Goal: Transaction & Acquisition: Purchase product/service

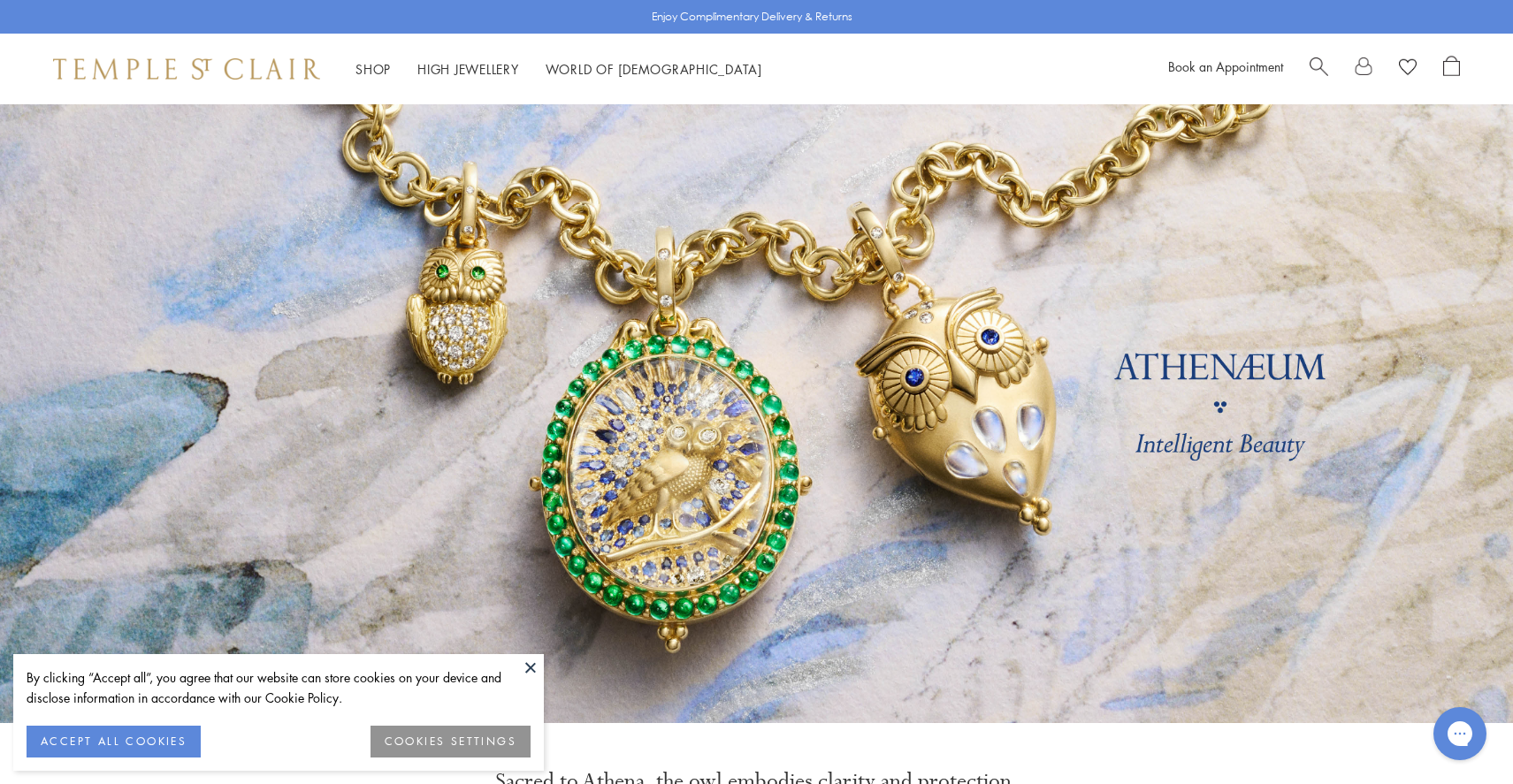
click at [1325, 59] on span "Search" at bounding box center [1318, 65] width 18 height 18
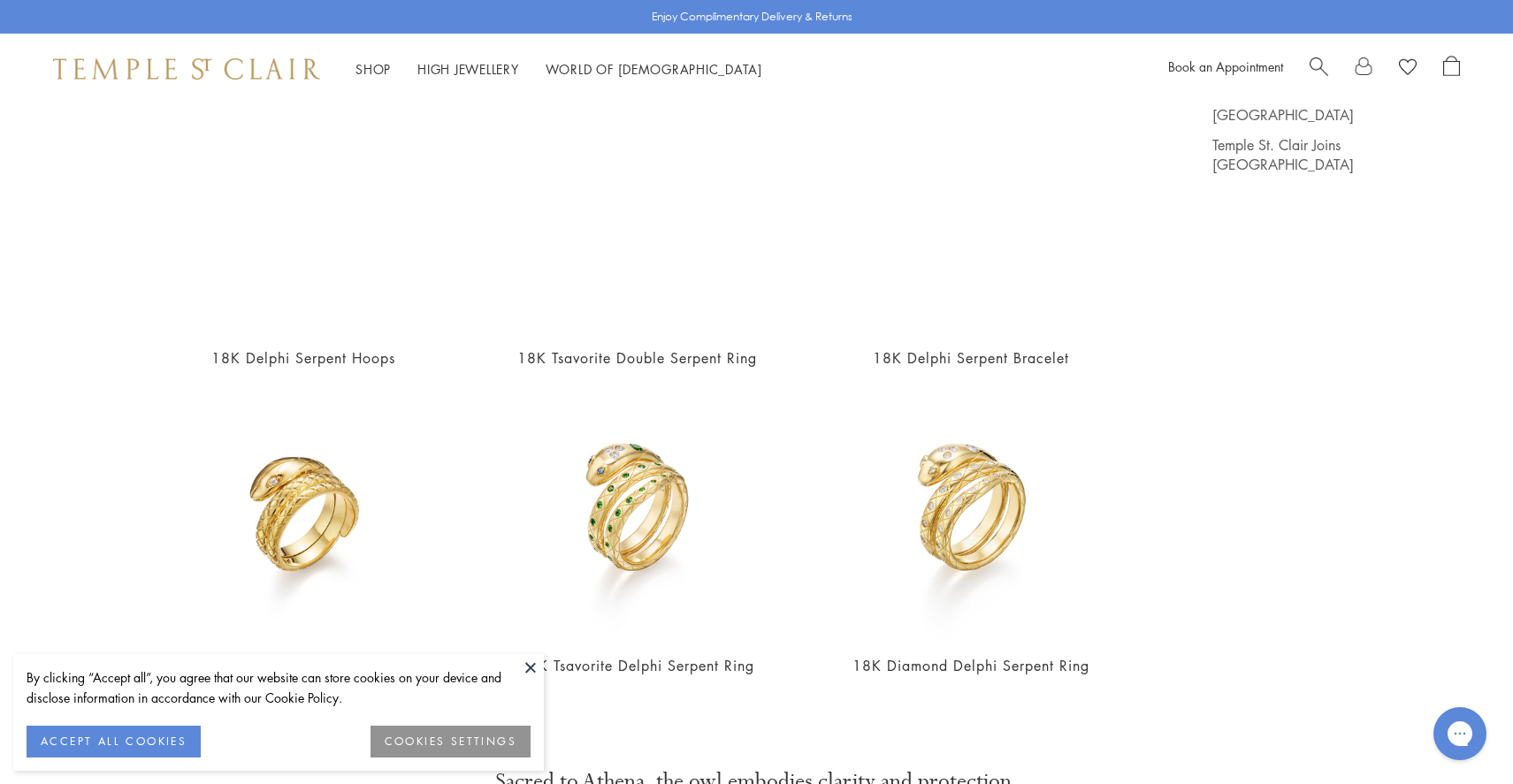
scroll to position [195, 0]
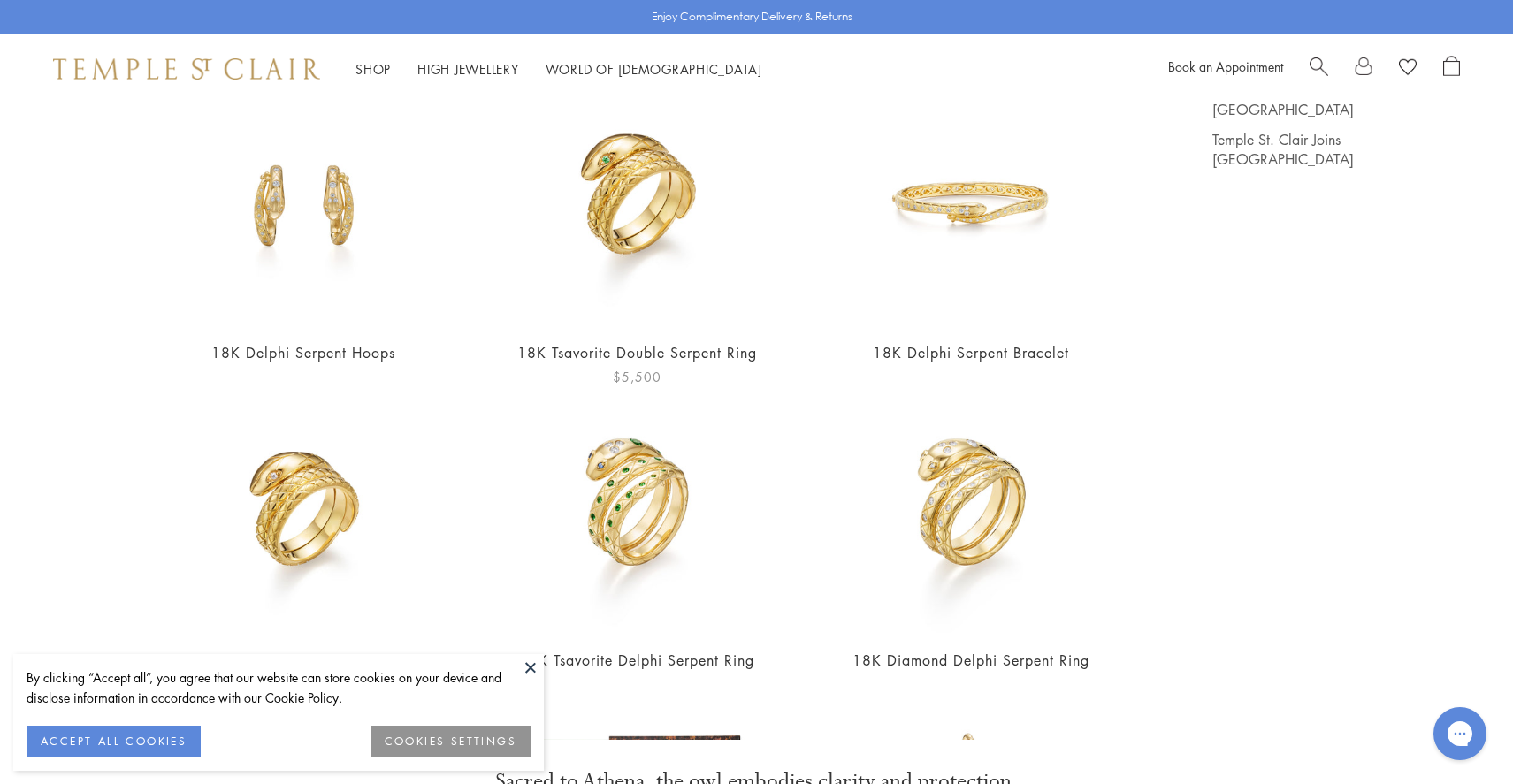
type input "*******"
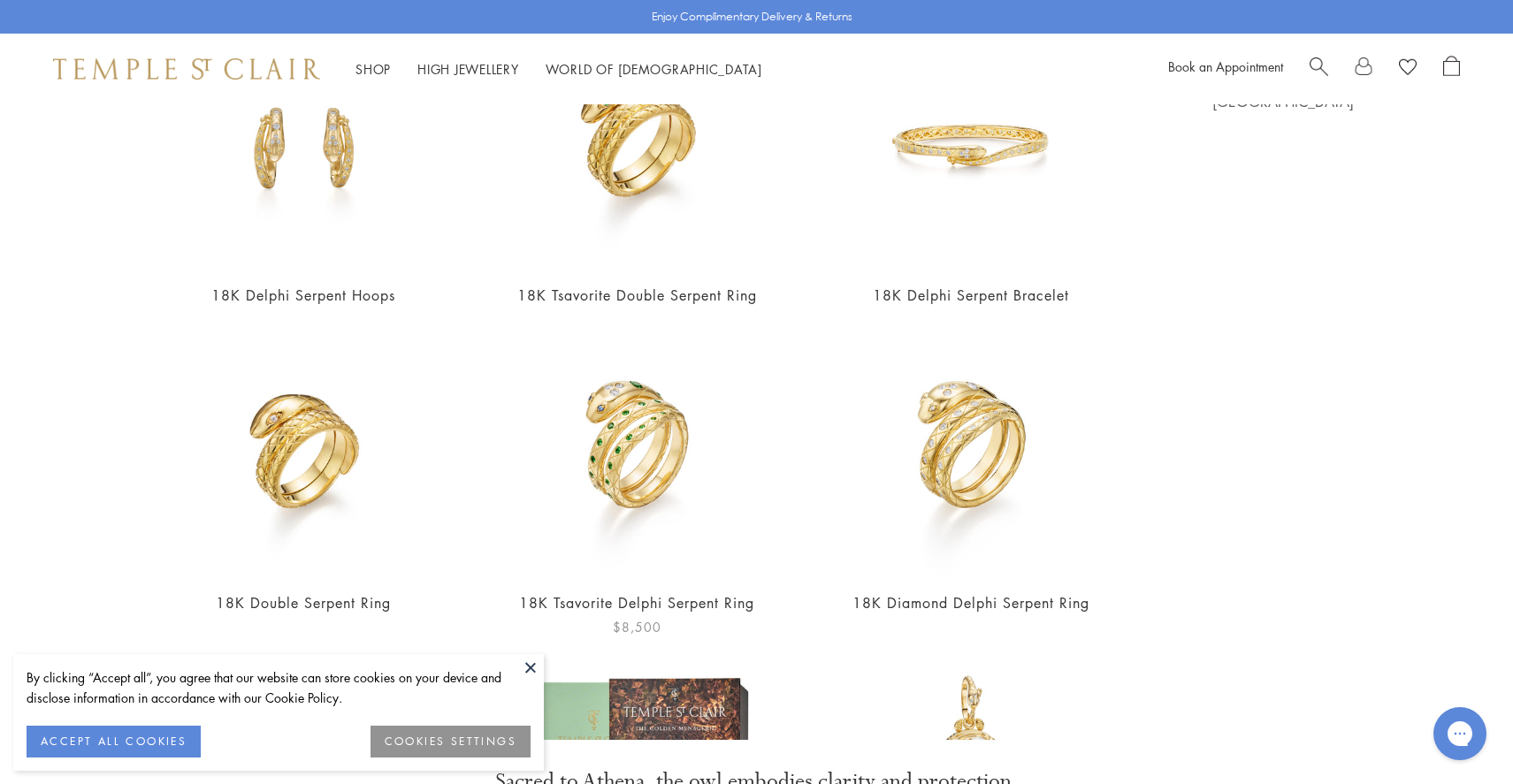
scroll to position [253, 0]
click at [672, 467] on img at bounding box center [637, 451] width 246 height 246
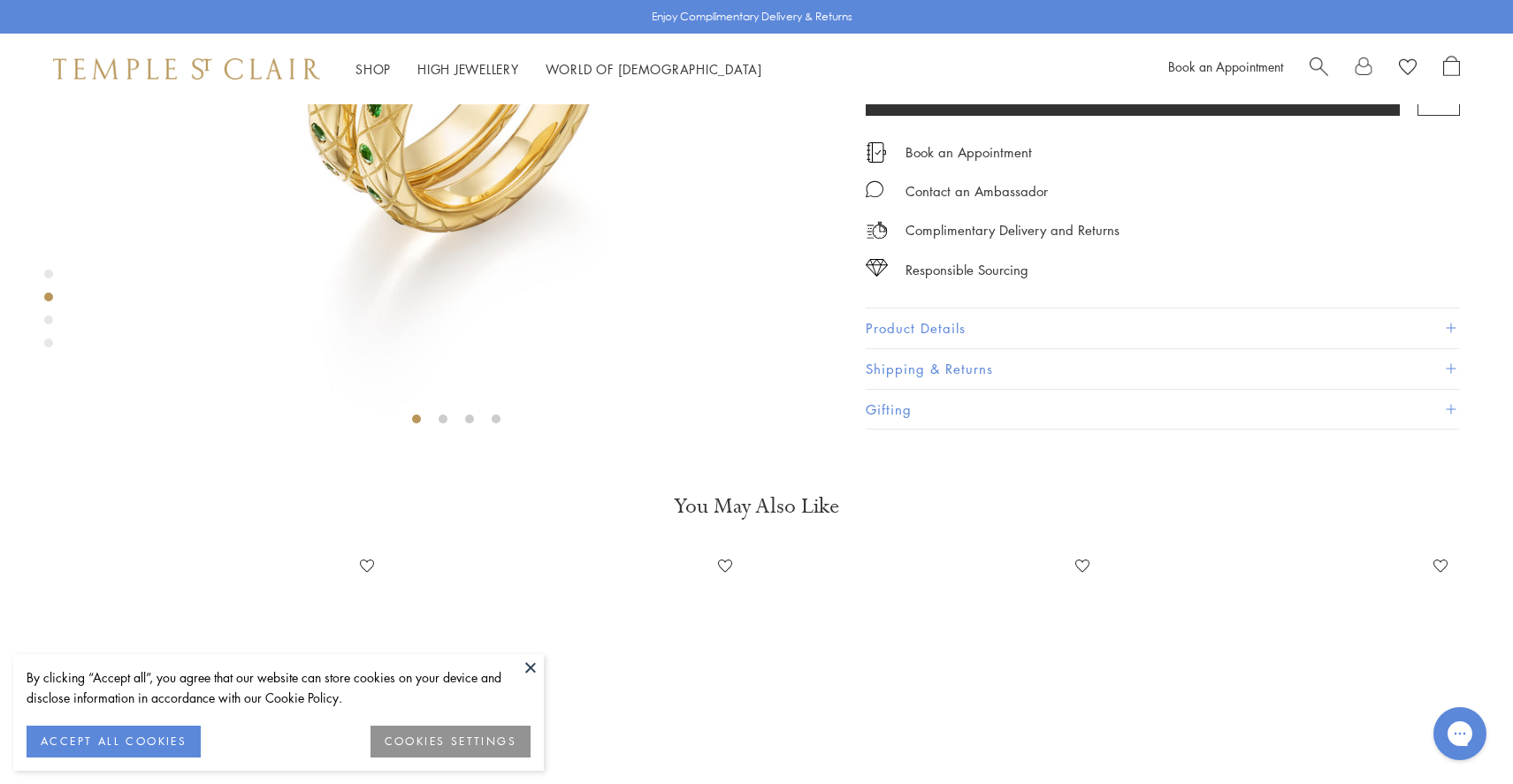
scroll to position [798, 0]
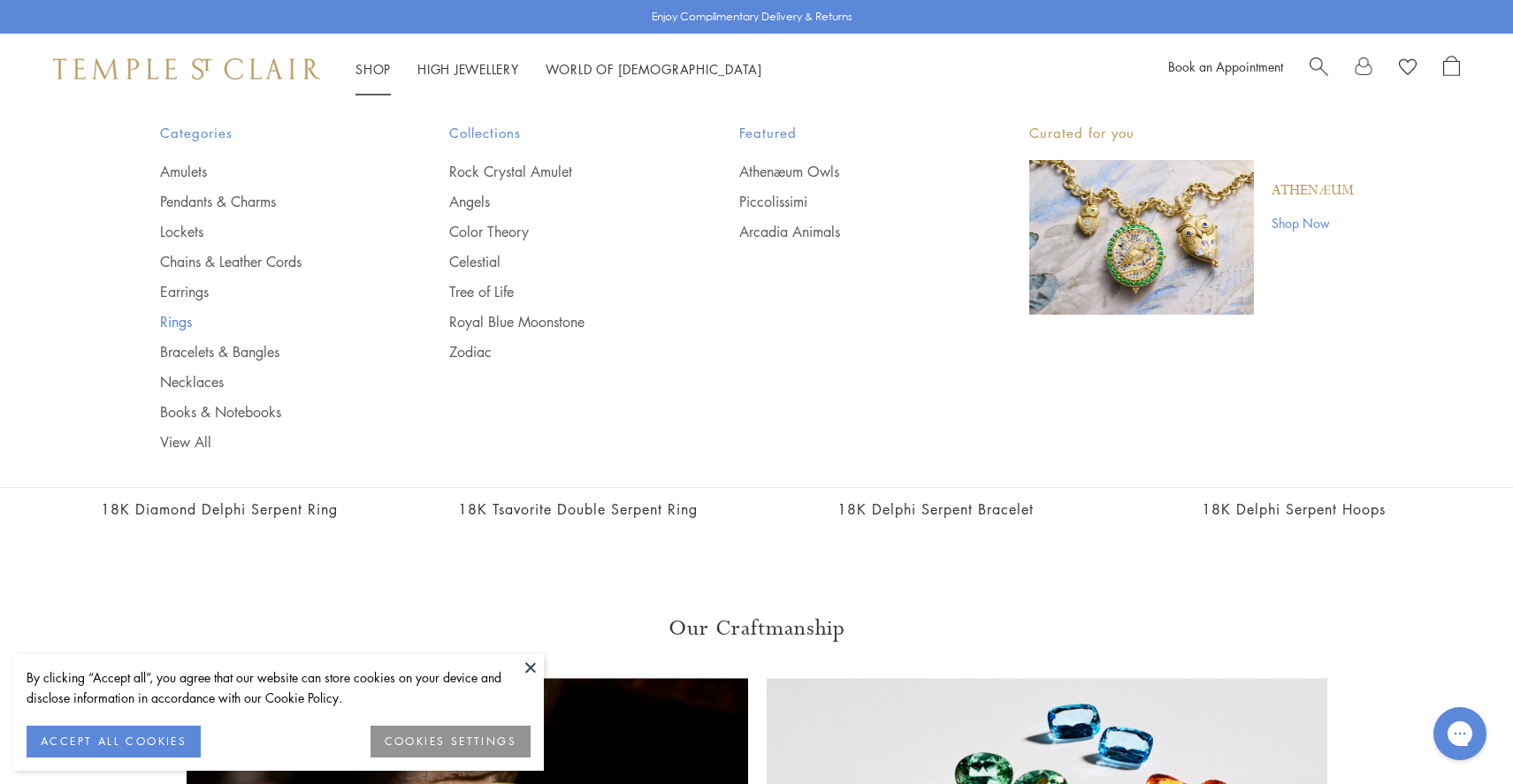
click at [182, 322] on link "Rings" at bounding box center [269, 321] width 219 height 19
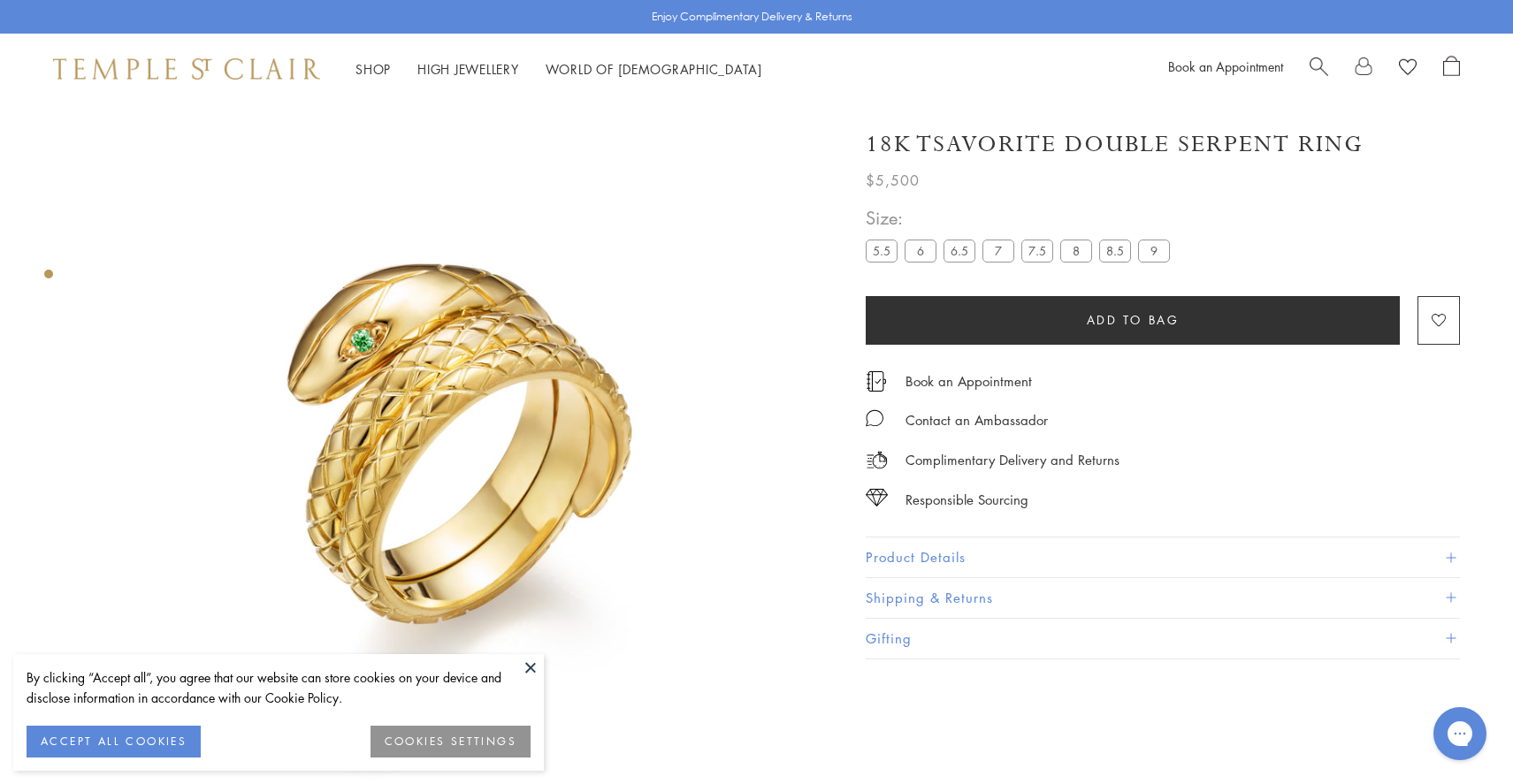
click at [926, 553] on button "Product Details" at bounding box center [1162, 556] width 594 height 39
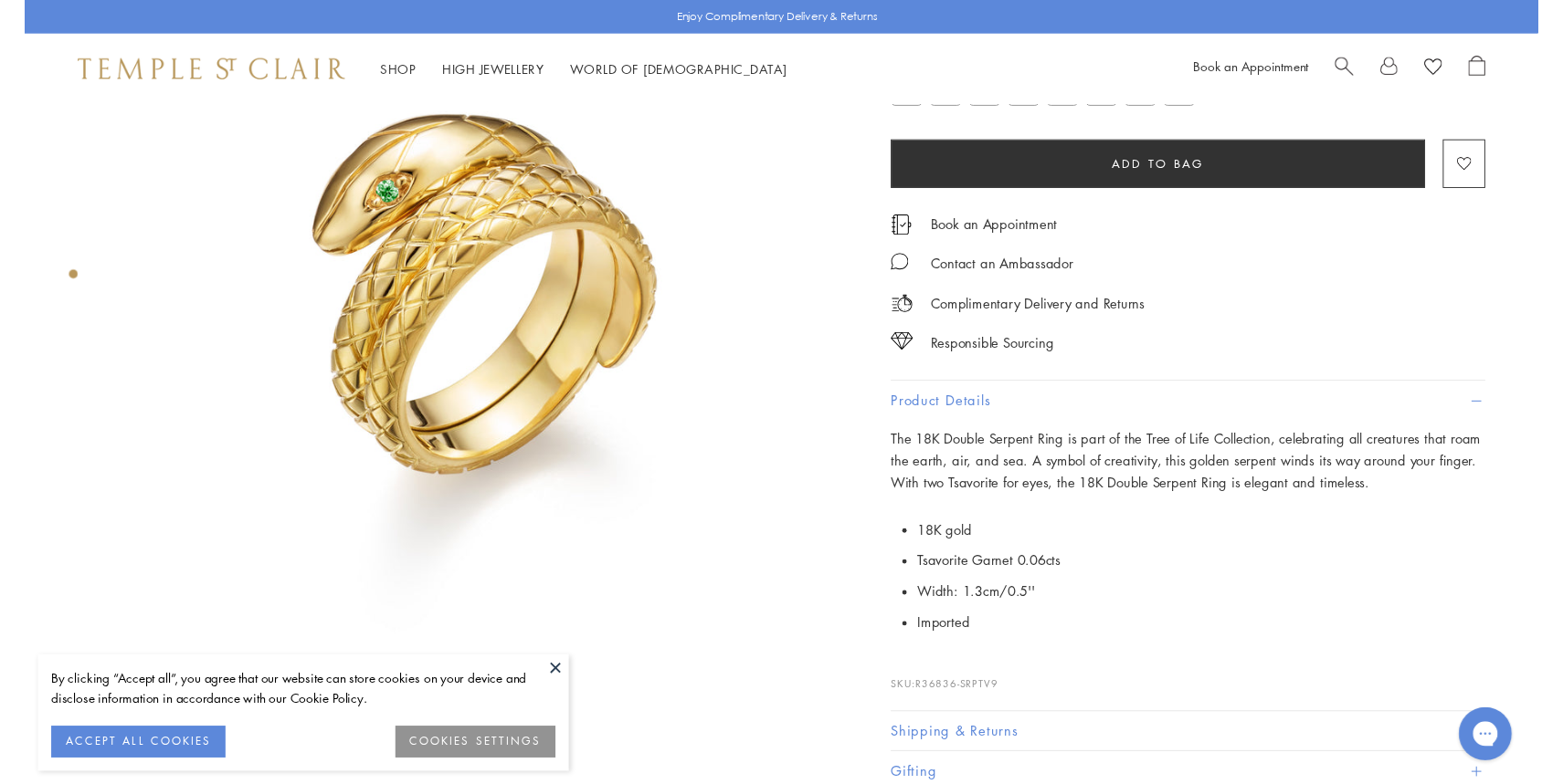
scroll to position [178, 0]
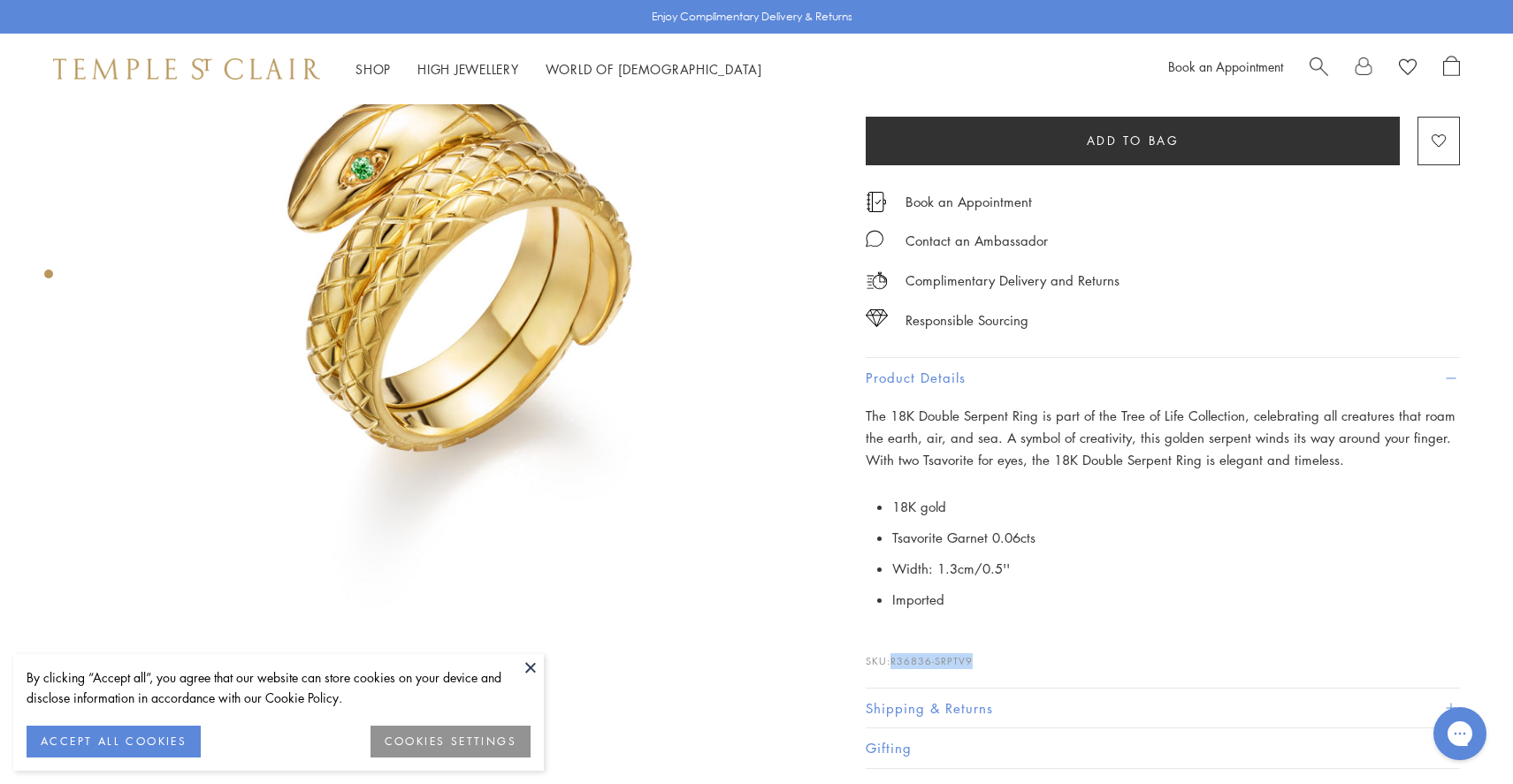
drag, startPoint x: 979, startPoint y: 665, endPoint x: 894, endPoint y: 664, distance: 85.0
click at [894, 664] on p "SKU: R36836-SRPTV9" at bounding box center [1162, 652] width 594 height 34
copy p "R36836-SRPTV9"
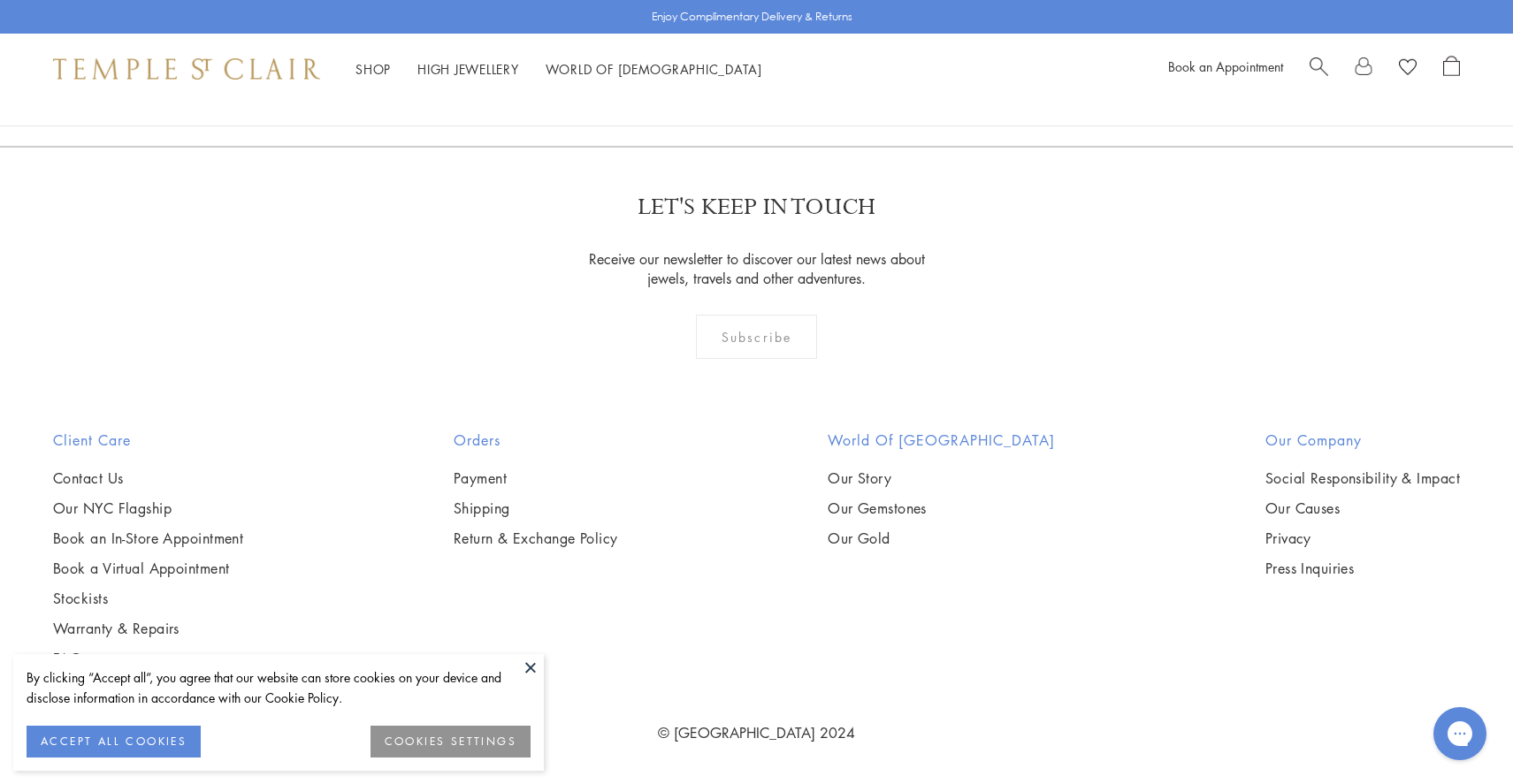
scroll to position [2483, 0]
